Goal: Task Accomplishment & Management: Manage account settings

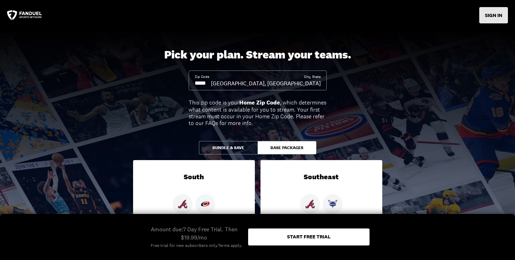
click at [497, 18] on button "SIGN IN" at bounding box center [493, 15] width 29 height 16
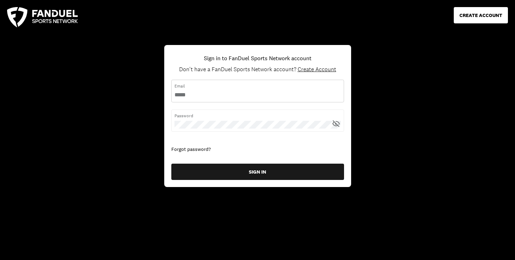
type input "**********"
click at [336, 121] on icon at bounding box center [337, 123] width 5 height 4
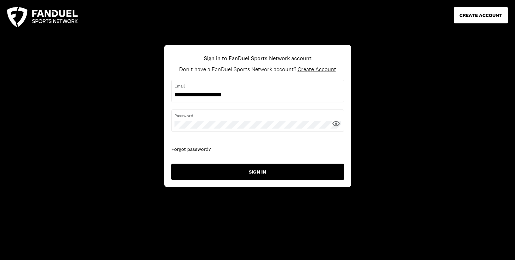
click at [271, 172] on button "SIGN IN" at bounding box center [257, 172] width 173 height 16
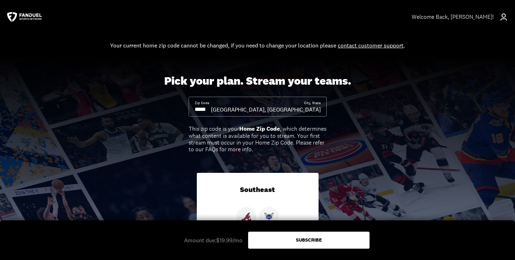
click at [211, 103] on div "Zip Code" at bounding box center [203, 107] width 16 height 13
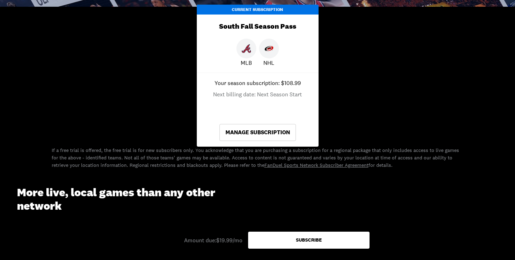
scroll to position [389, 0]
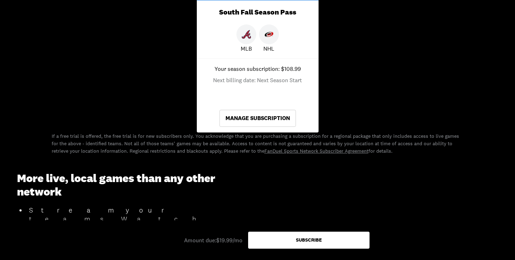
click at [303, 23] on div "South Fall Season Pass" at bounding box center [258, 12] width 122 height 24
click at [248, 125] on link "Manage Subscription" at bounding box center [257, 118] width 76 height 17
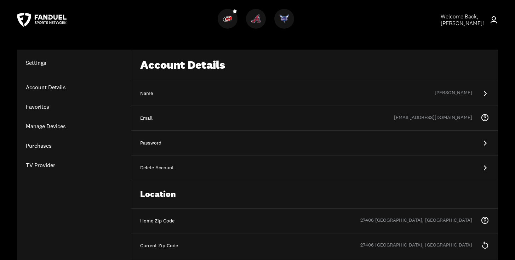
click at [49, 25] on icon at bounding box center [42, 20] width 50 height 14
